Goal: Transaction & Acquisition: Download file/media

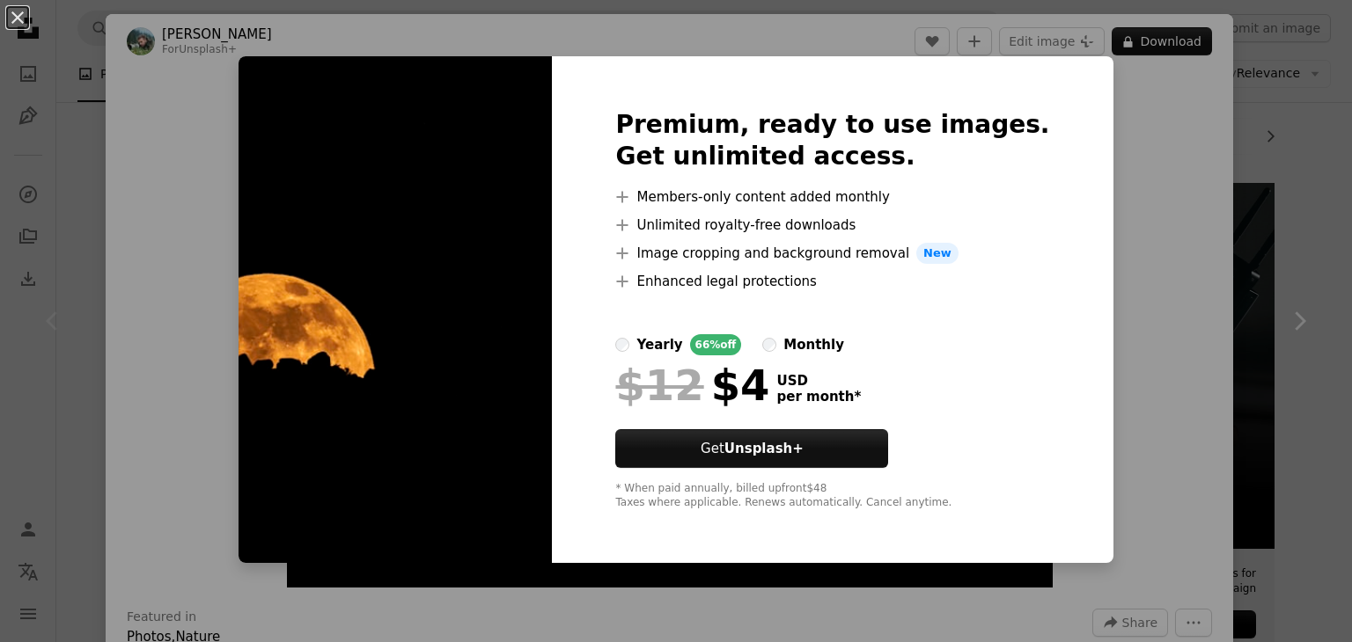
scroll to position [0, 64]
click at [1125, 73] on div "An X shape Premium, ready to use images. Get unlimited access. A plus sign Memb…" at bounding box center [676, 321] width 1352 height 642
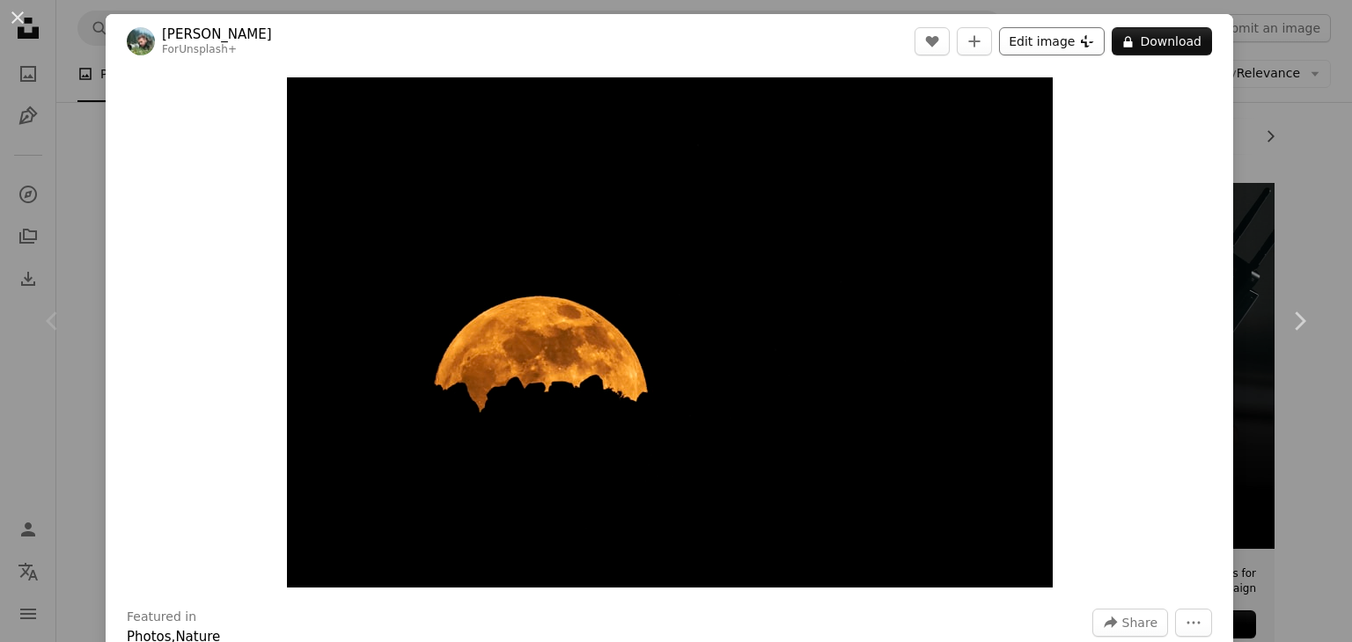
click at [1021, 55] on button "Edit image Plus sign for Unsplash+" at bounding box center [1052, 41] width 106 height 28
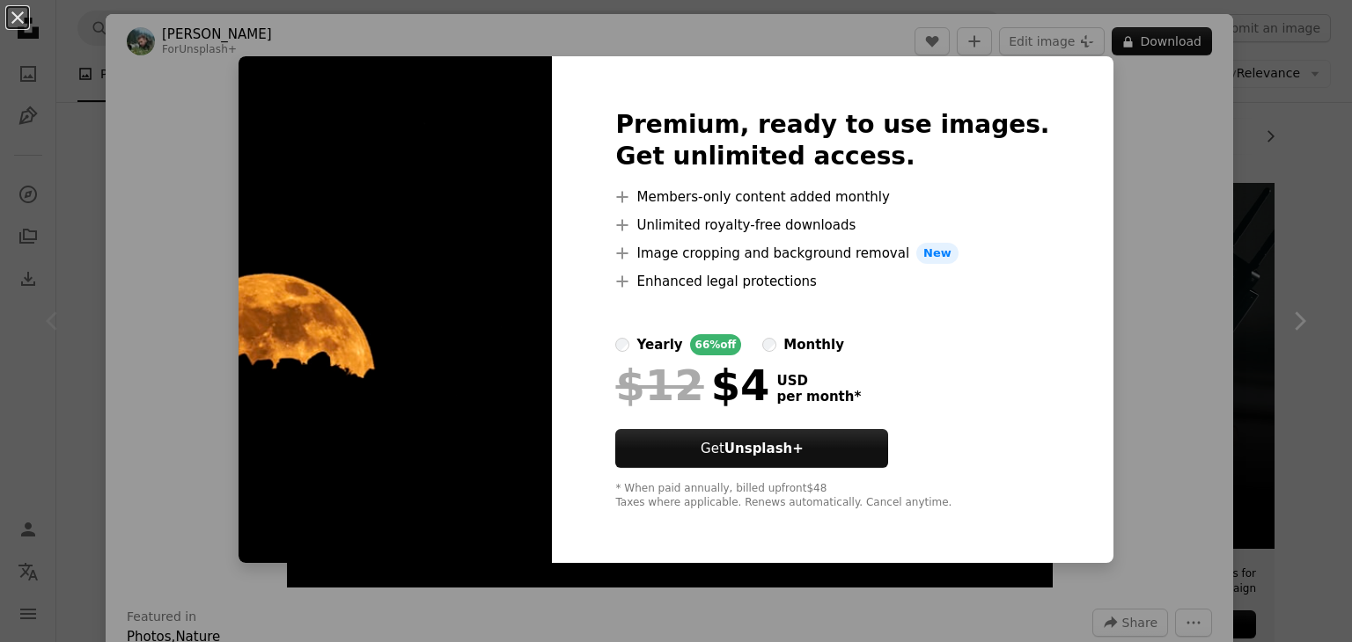
click at [1078, 119] on div "An X shape Premium, ready to use images. Get unlimited access. A plus sign Memb…" at bounding box center [676, 321] width 1352 height 642
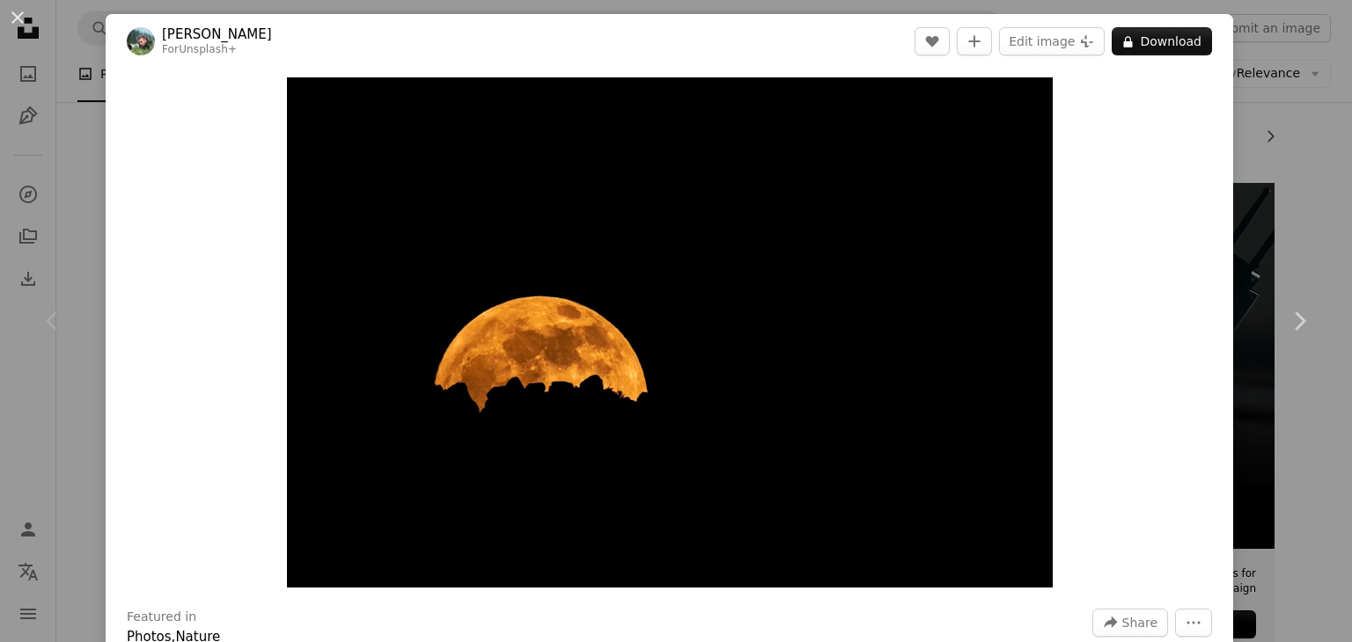
click at [1304, 142] on div "An X shape Chevron left Chevron right [PERSON_NAME] For Unsplash+ A heart A plu…" at bounding box center [676, 321] width 1352 height 642
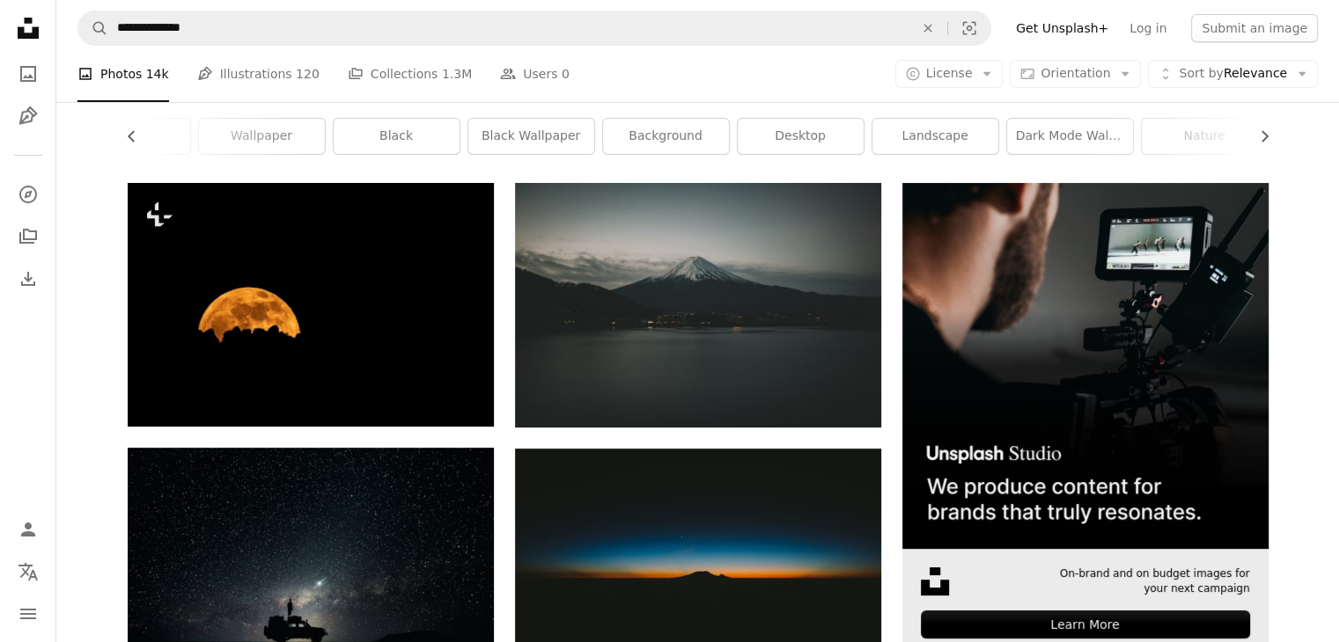
scroll to position [296, 0]
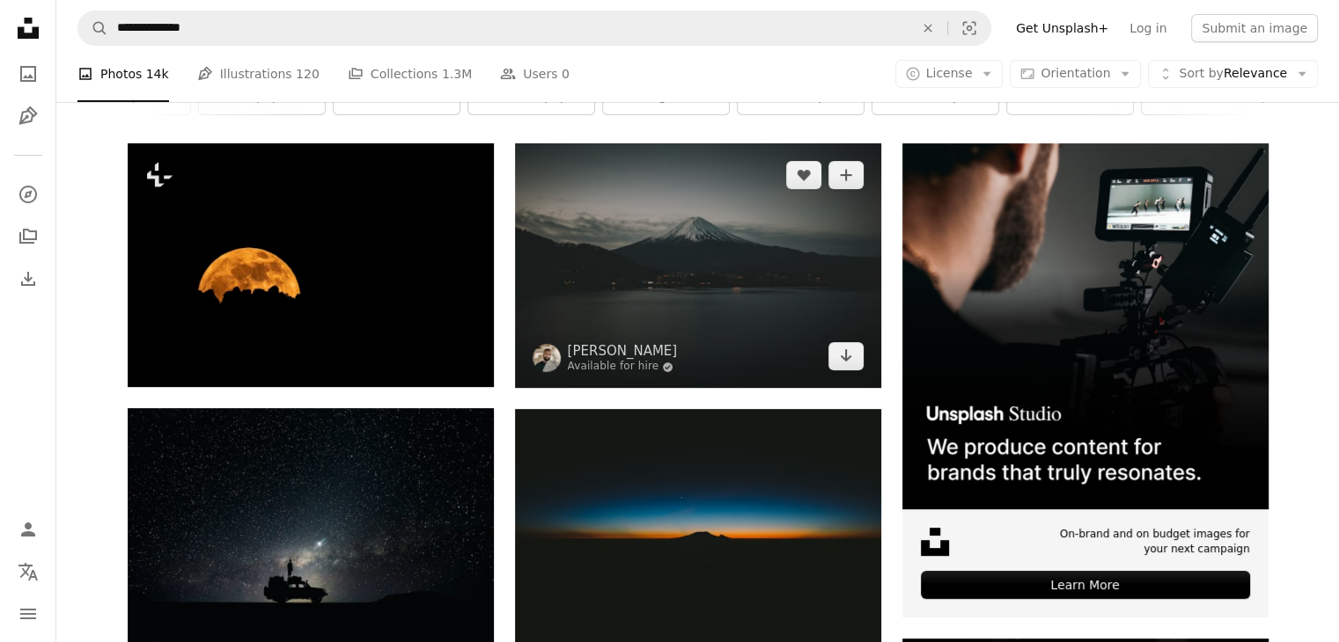
click at [828, 283] on img at bounding box center [698, 265] width 366 height 245
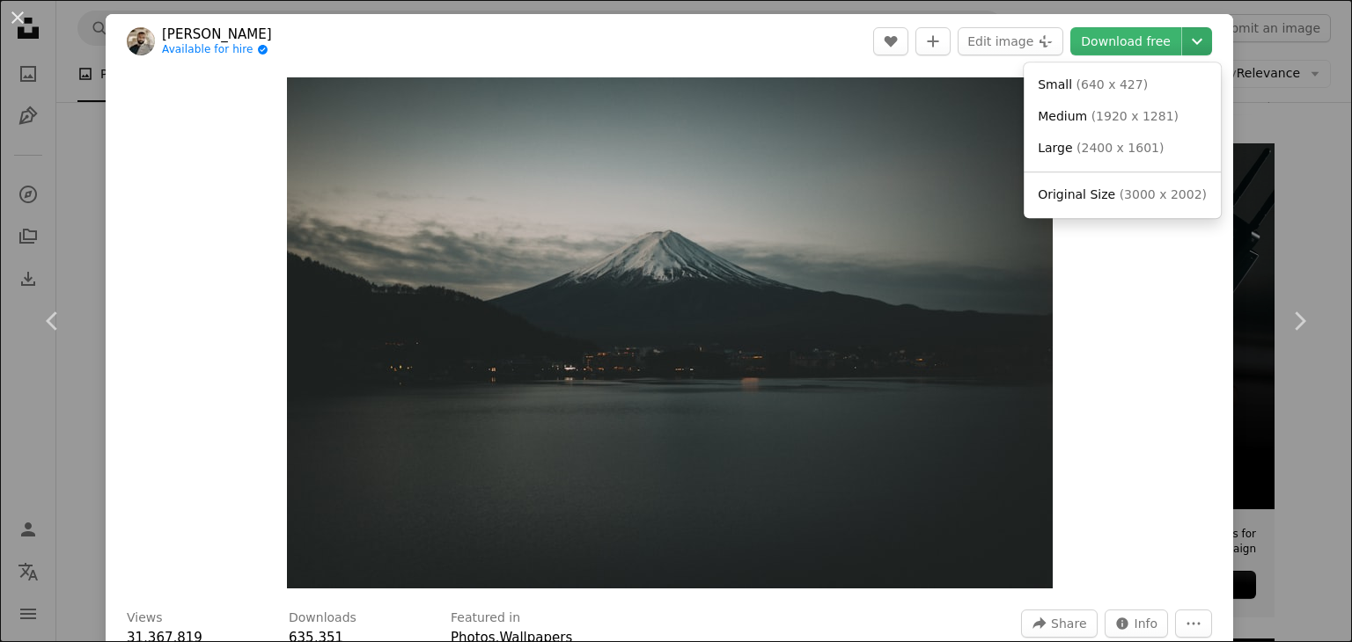
click at [1191, 35] on icon "Chevron down" at bounding box center [1197, 41] width 28 height 21
click at [1119, 113] on span "( 1920 x 1281 )" at bounding box center [1134, 116] width 87 height 14
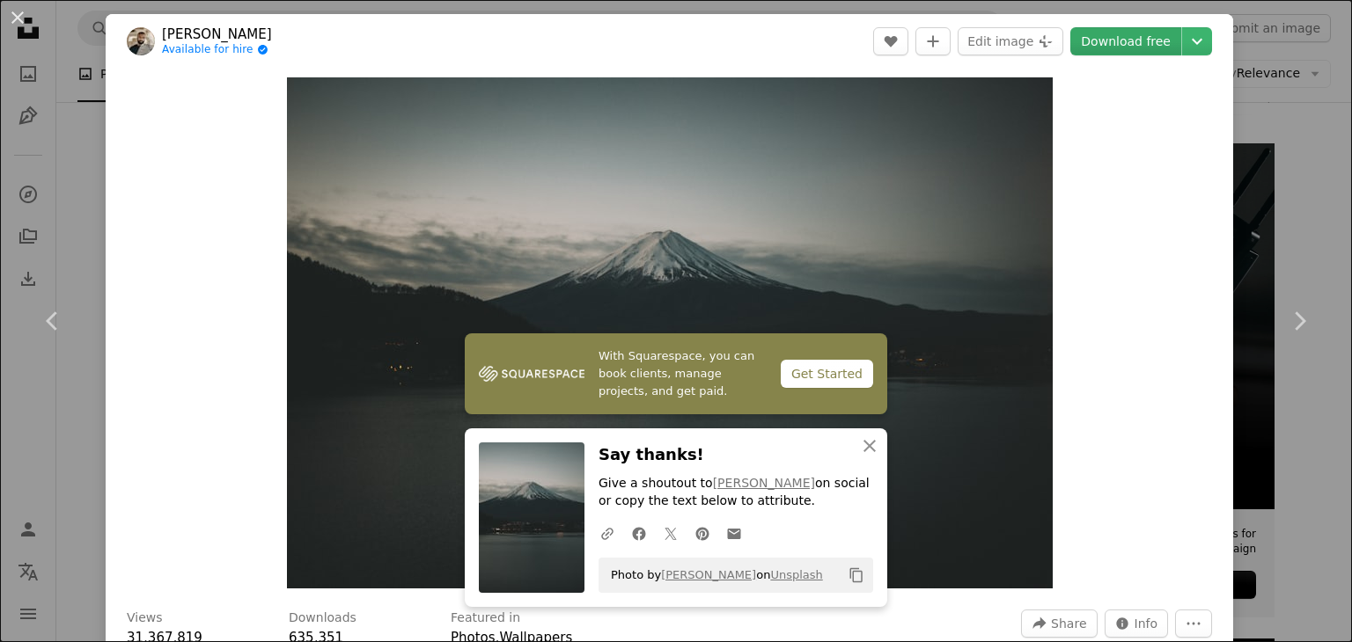
click at [1144, 41] on link "Download free" at bounding box center [1125, 41] width 111 height 28
click at [1131, 168] on div "Zoom in" at bounding box center [669, 333] width 1127 height 529
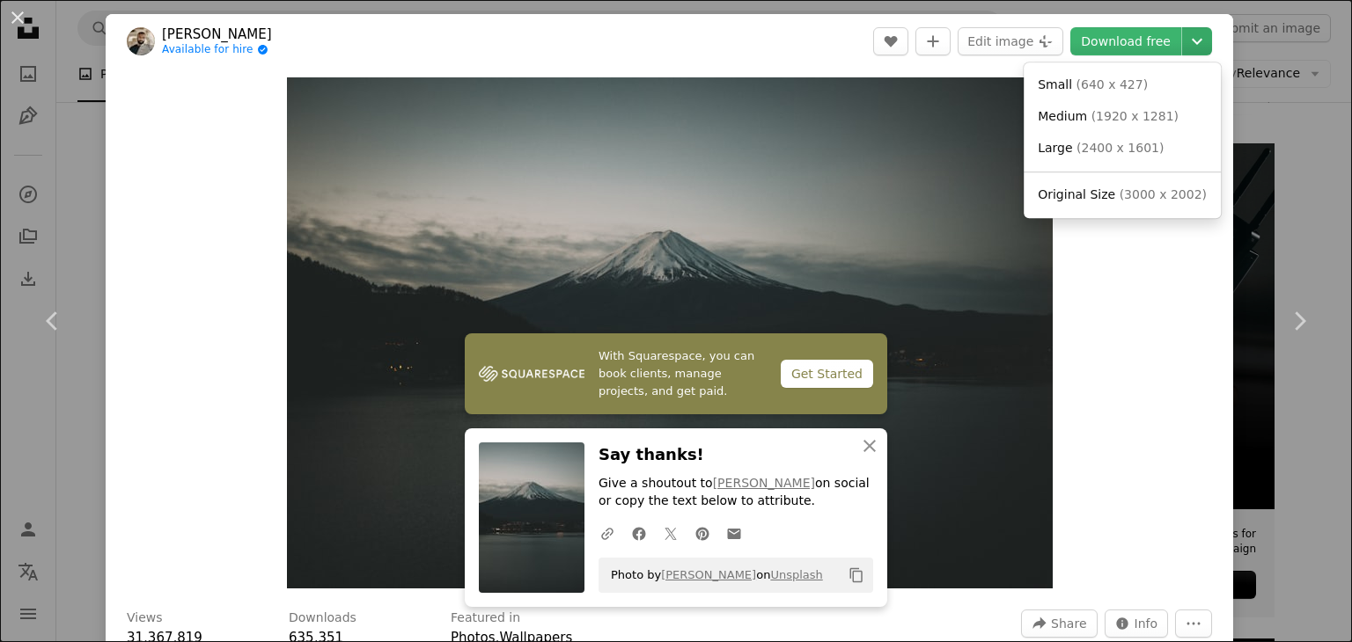
click at [1185, 47] on icon "Chevron down" at bounding box center [1197, 41] width 28 height 21
click at [1097, 202] on span "Original Size ( 3000 x 2002 )" at bounding box center [1122, 196] width 169 height 18
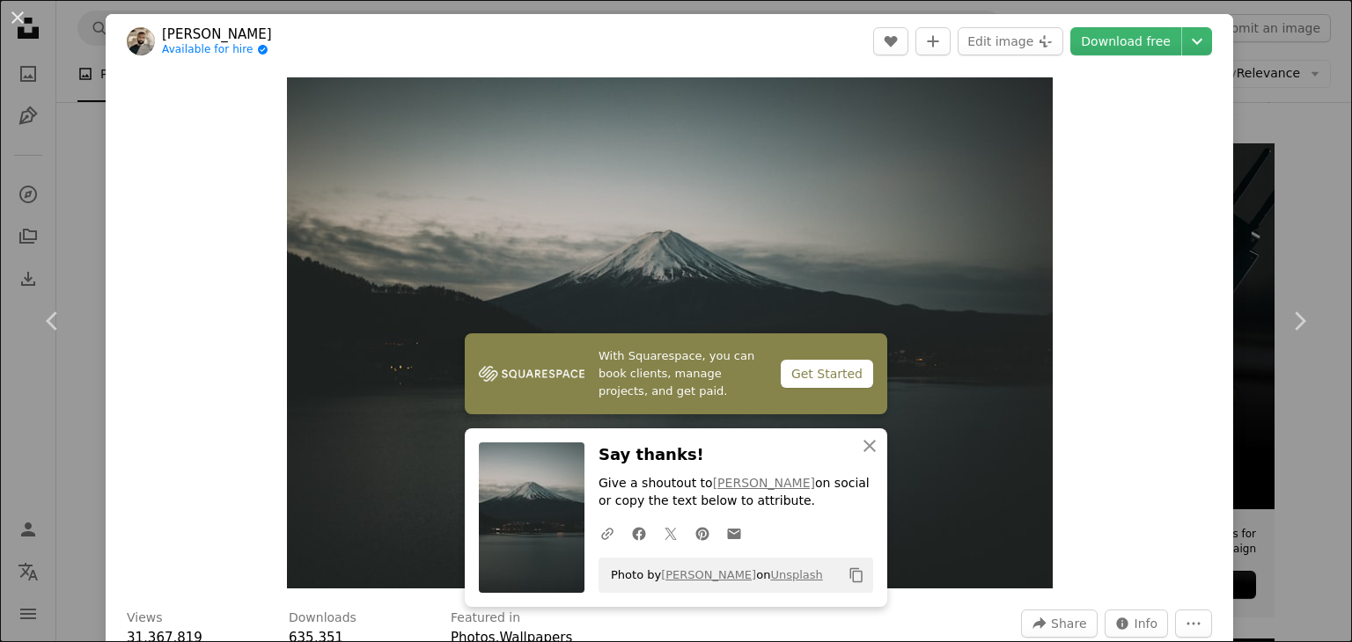
click at [1279, 138] on div "An X shape Chevron left Chevron right [PERSON_NAME] Available for hire A checkm…" at bounding box center [676, 321] width 1352 height 642
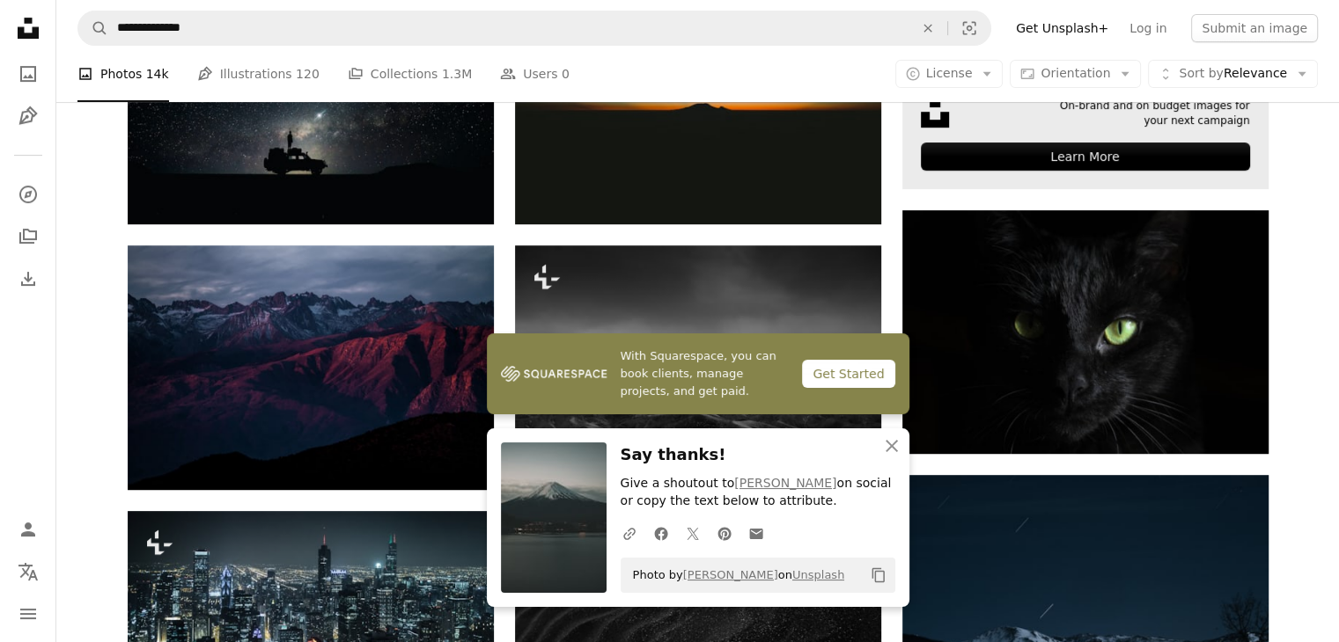
scroll to position [728, 0]
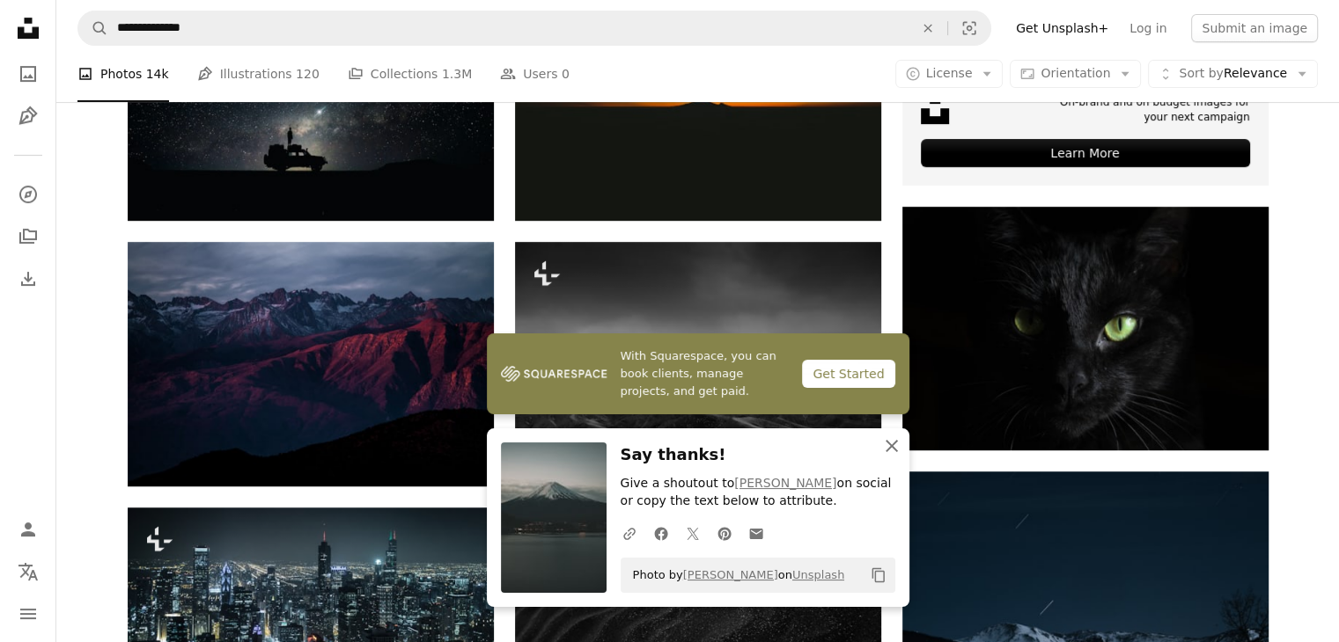
click at [889, 447] on icon "button" at bounding box center [891, 446] width 12 height 12
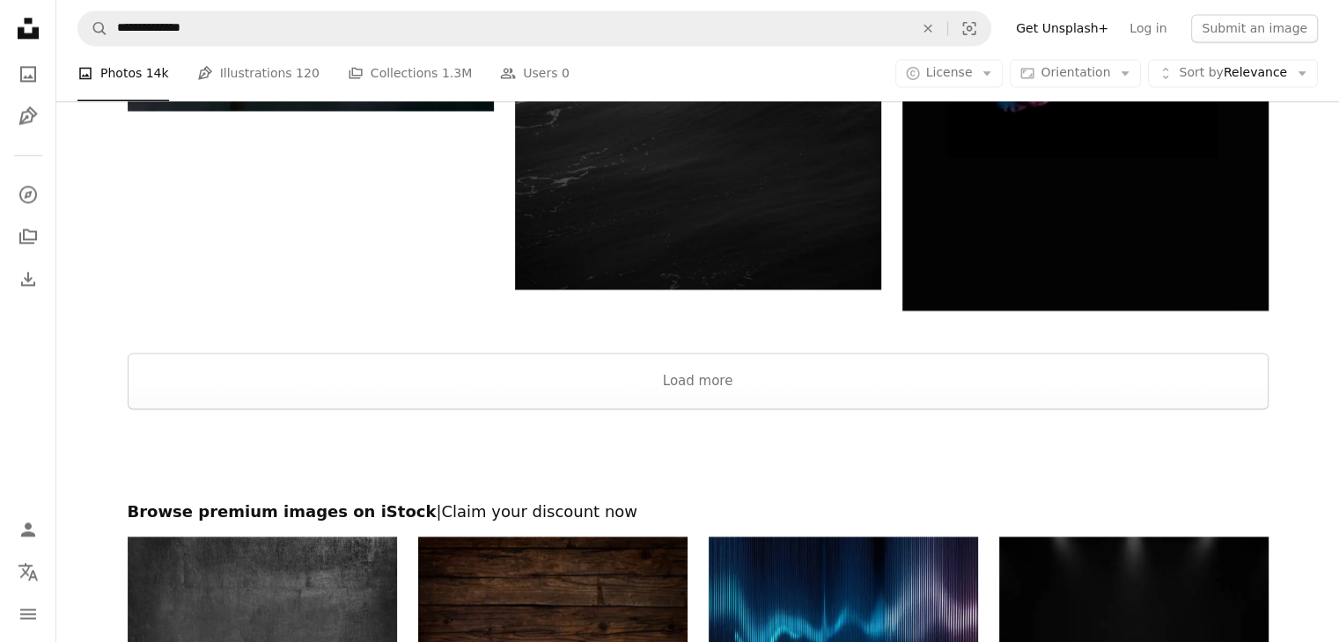
scroll to position [2579, 0]
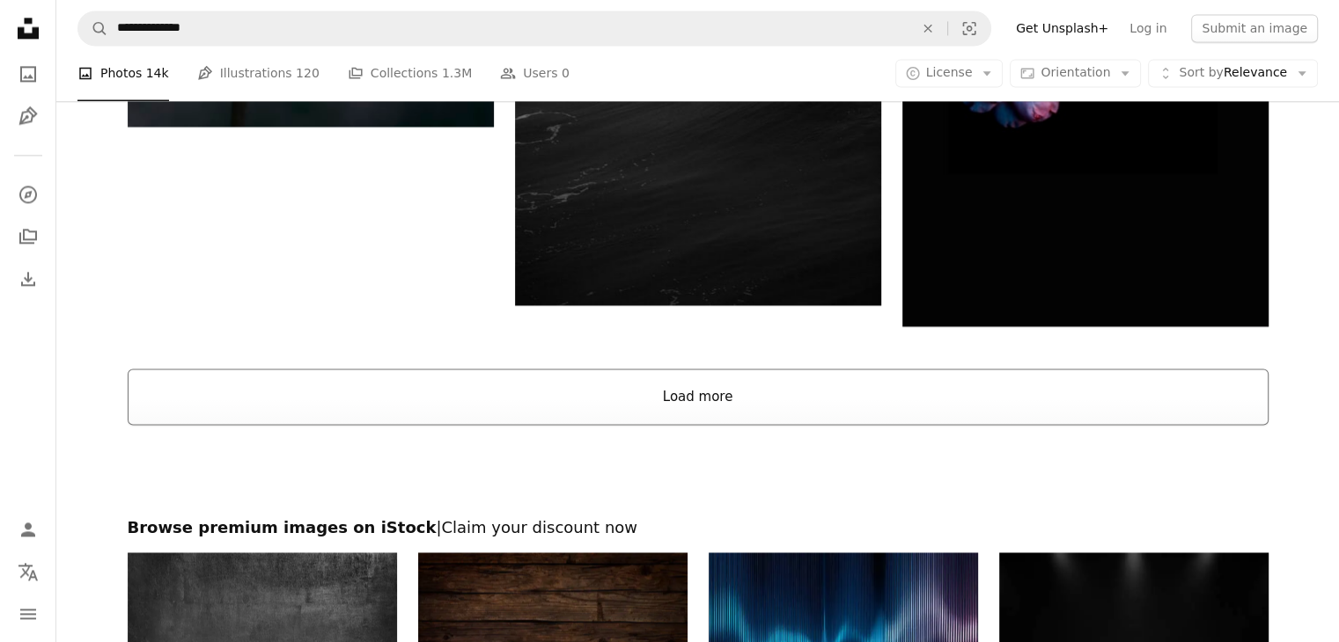
click at [776, 399] on button "Load more" at bounding box center [698, 397] width 1141 height 56
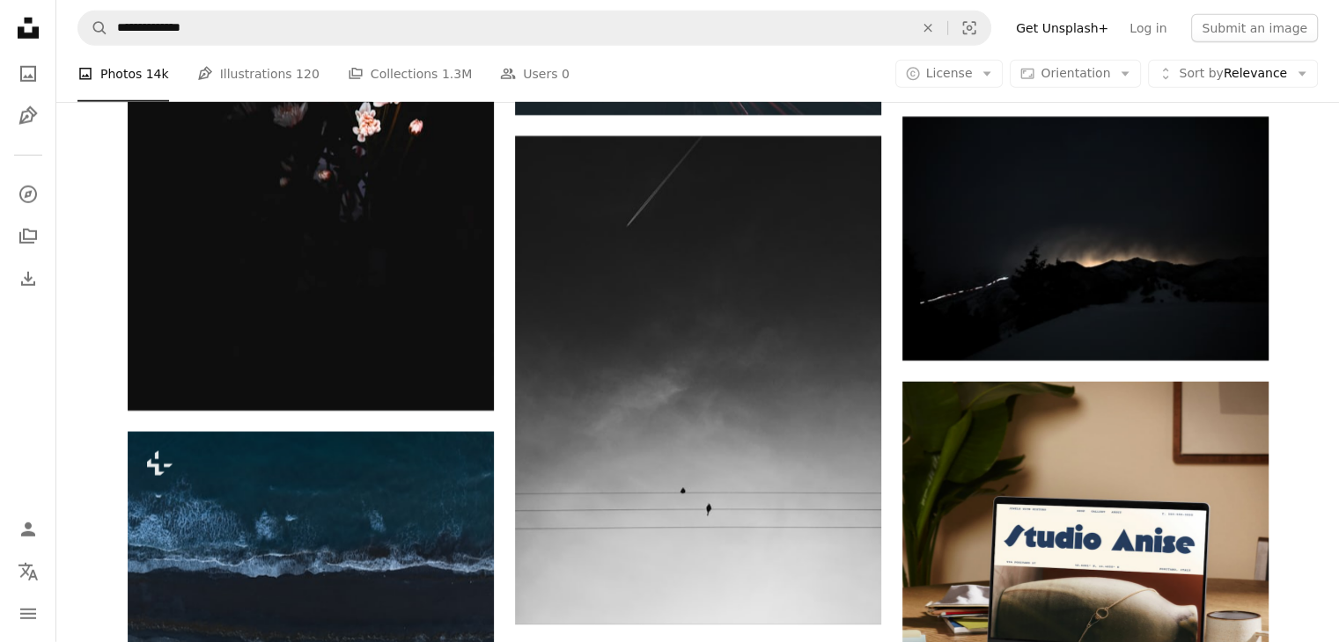
scroll to position [5227, 0]
